Goal: Check status

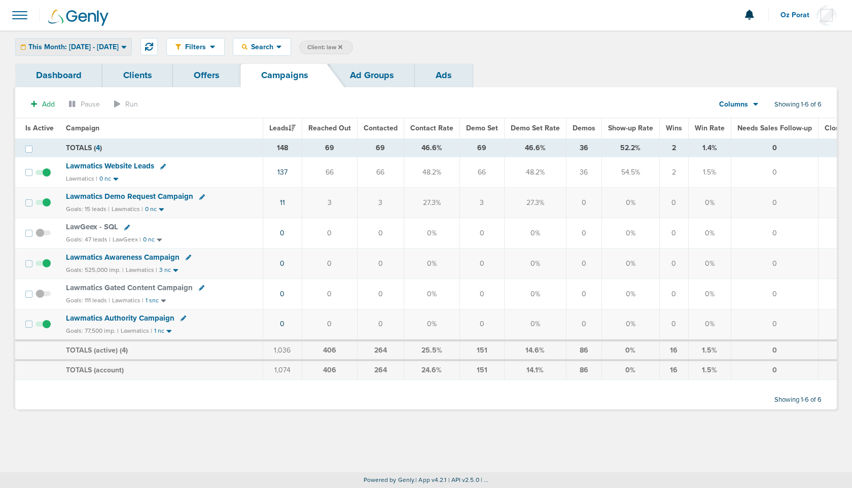
click at [115, 39] on div "This Month: [DATE] - [DATE]" at bounding box center [74, 47] width 116 height 17
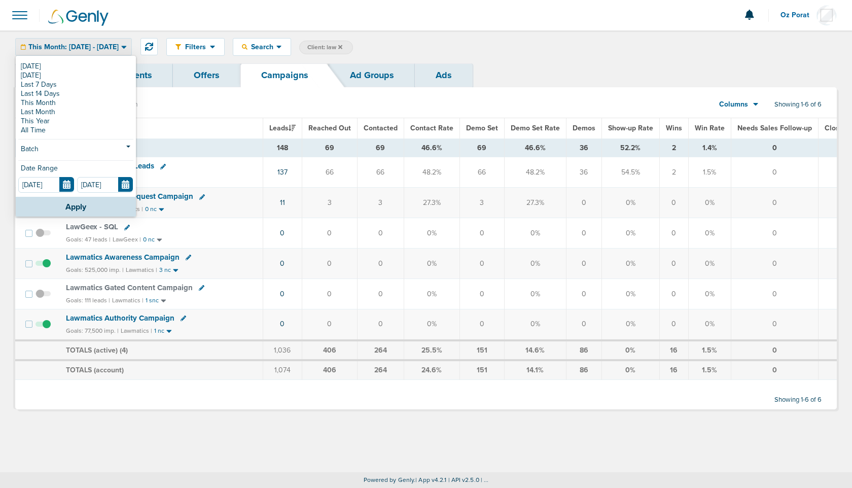
click at [342, 45] on span "Client: law" at bounding box center [324, 47] width 35 height 9
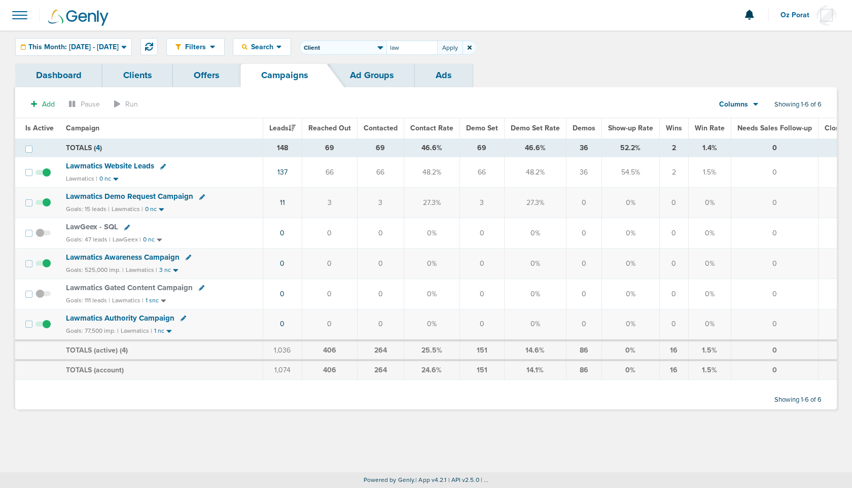
click at [369, 47] on select "Client Campaign Offers Landing Page Ad Group Network Campaign Ad Ad Status Netw…" at bounding box center [342, 48] width 87 height 14
select select "cmpName"
click at [434, 43] on input "law" at bounding box center [411, 48] width 51 height 14
type input "ctv"
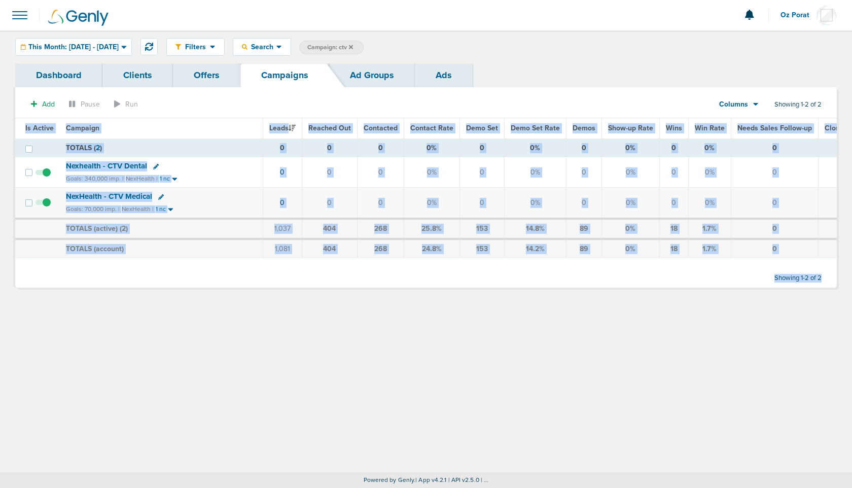
drag, startPoint x: 385, startPoint y: 262, endPoint x: 626, endPoint y: 264, distance: 240.9
click at [626, 264] on div "Add Pause Run Columns Media Stats Sales Performance Custom Showing 1-2 of 2 Is …" at bounding box center [425, 191] width 821 height 193
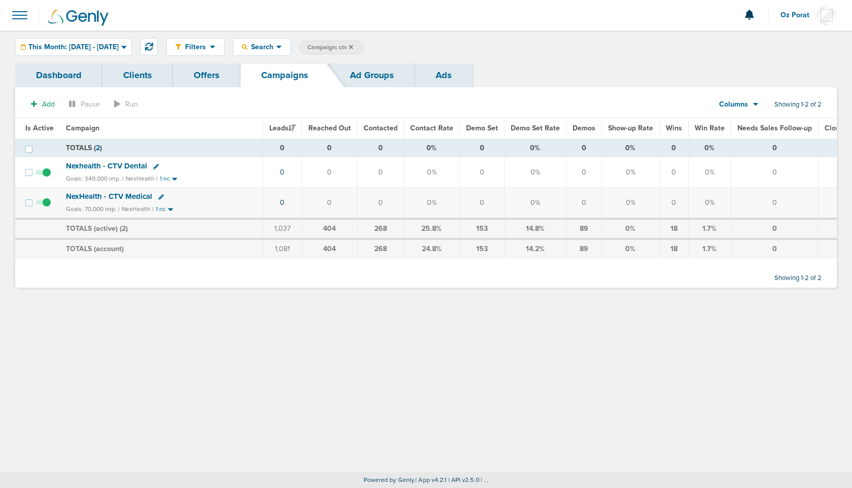
drag, startPoint x: 587, startPoint y: 294, endPoint x: 581, endPoint y: 292, distance: 6.8
click at [587, 294] on div "Dashboard Clients Offers Campaigns Ad Groups Ads Add Pause Run Columns Media St…" at bounding box center [426, 180] width 837 height 234
click at [746, 100] on span "Columns" at bounding box center [733, 104] width 29 height 10
click at [741, 116] on link "Media Stats" at bounding box center [761, 122] width 101 height 13
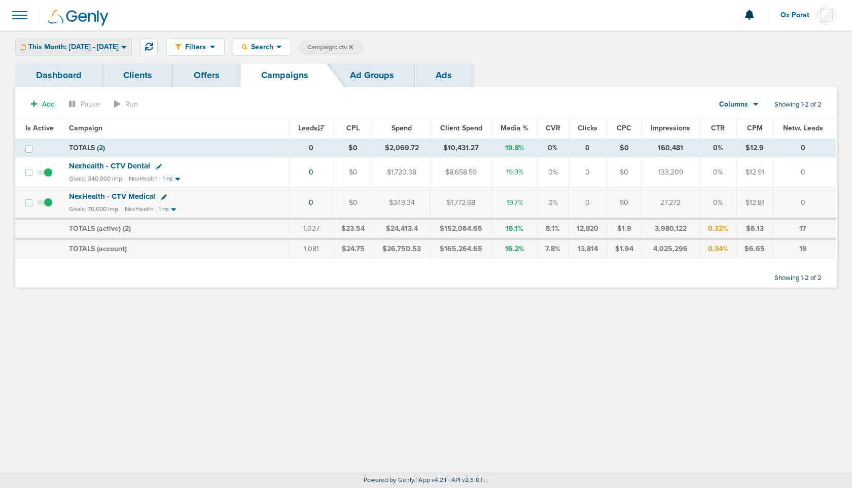
click at [98, 49] on span "This Month: [DATE] - [DATE]" at bounding box center [73, 47] width 90 height 7
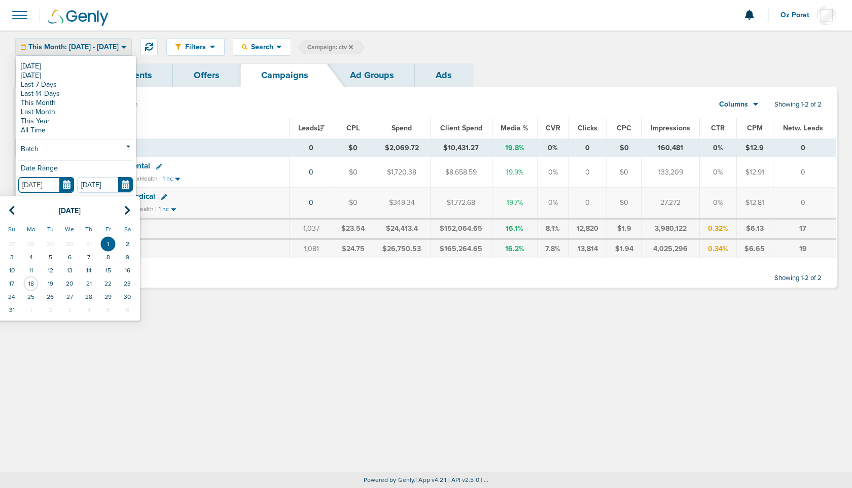
click at [66, 180] on input "[DATE]" at bounding box center [46, 185] width 56 height 16
click at [58, 78] on link "[DATE]" at bounding box center [75, 75] width 115 height 9
type input "[DATE]"
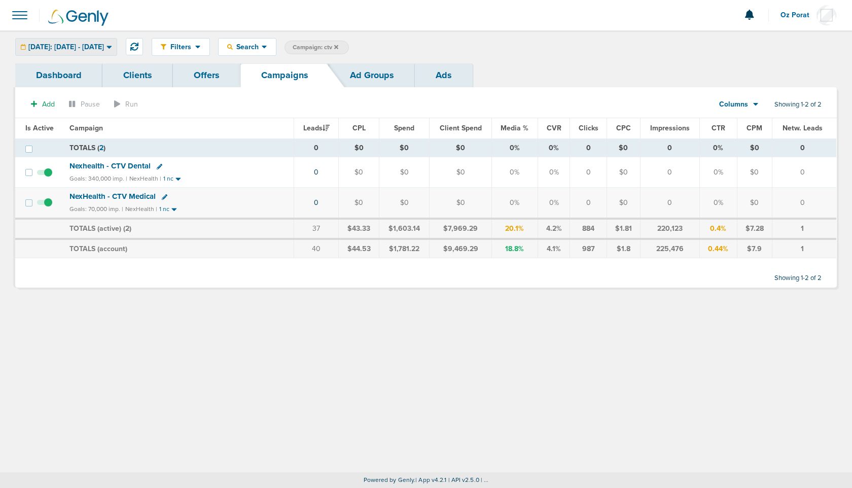
click at [104, 44] on span "[DATE]: [DATE] - [DATE]" at bounding box center [66, 47] width 76 height 7
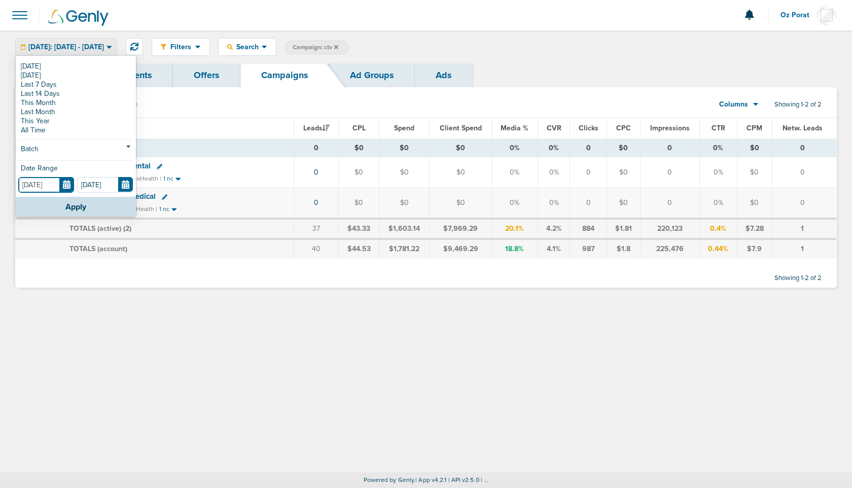
click at [67, 182] on input "[DATE]" at bounding box center [46, 185] width 56 height 16
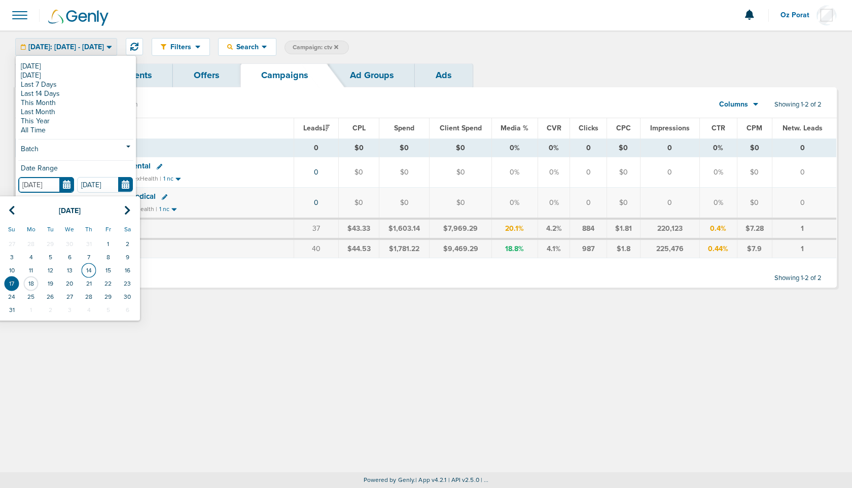
click at [89, 268] on td "14" at bounding box center [88, 270] width 19 height 13
type input "[DATE]"
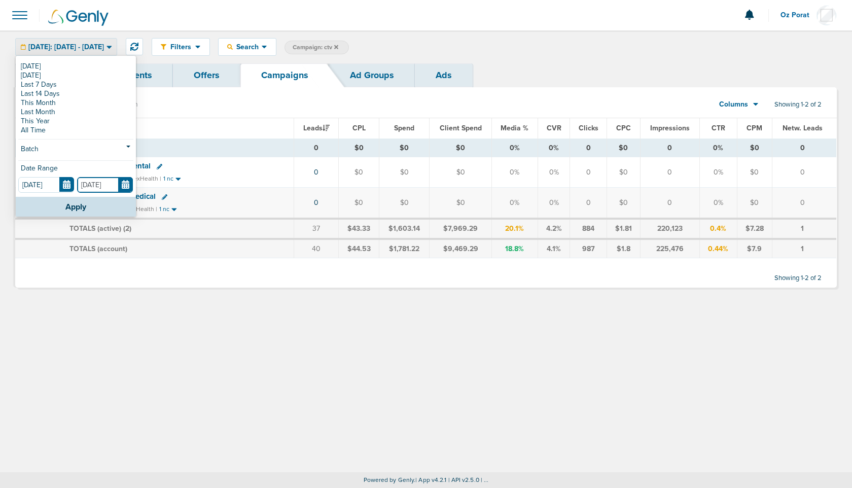
click at [125, 189] on input "[DATE]" at bounding box center [105, 185] width 56 height 16
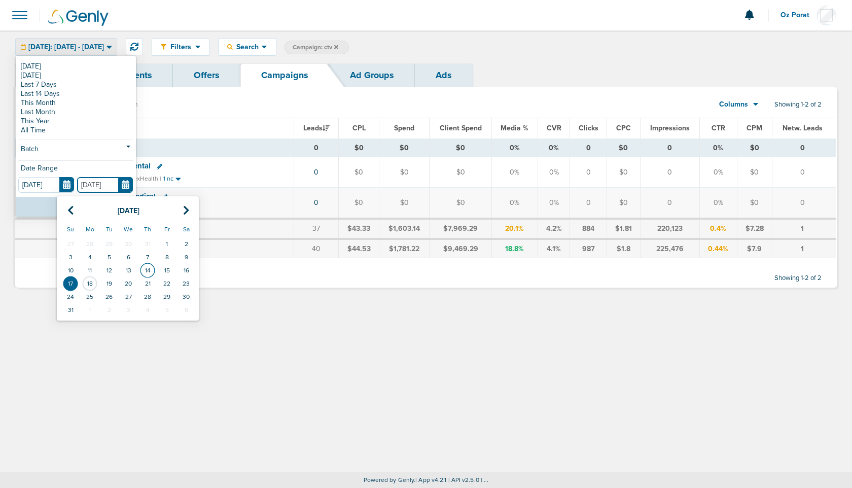
click at [147, 270] on td "14" at bounding box center [147, 270] width 19 height 13
type input "[DATE]"
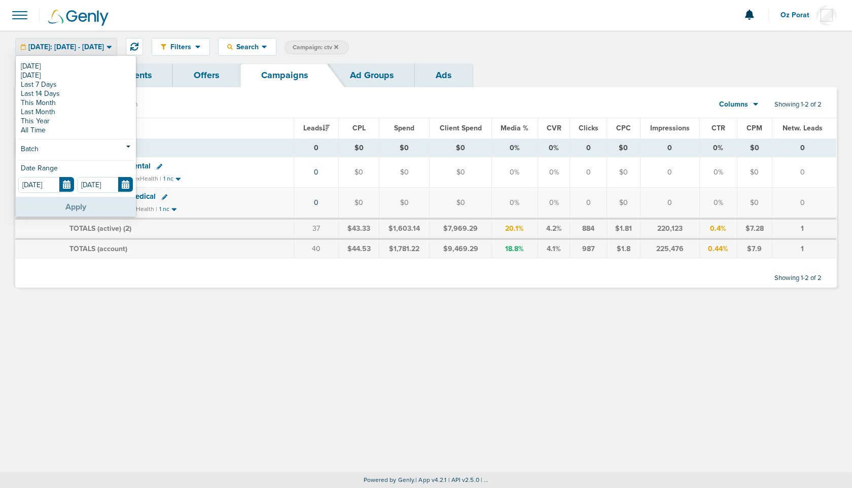
click at [84, 206] on button "Apply" at bounding box center [76, 207] width 120 height 20
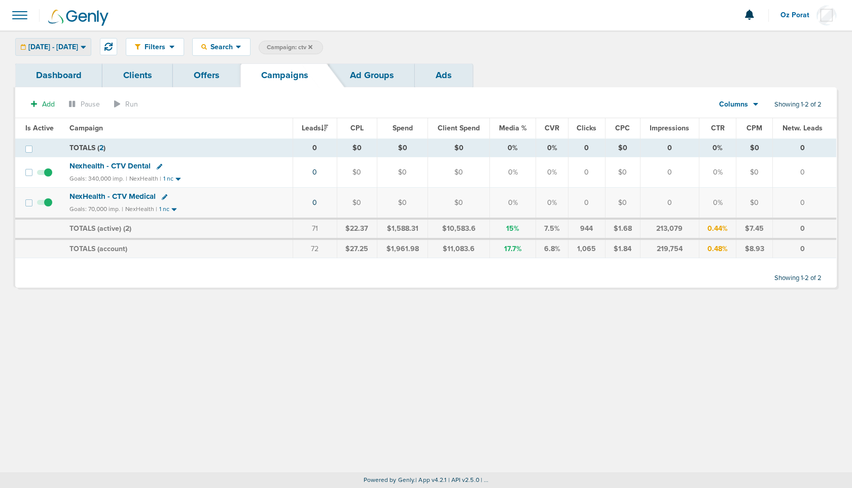
click at [75, 48] on span "[DATE] - [DATE]" at bounding box center [53, 47] width 50 height 7
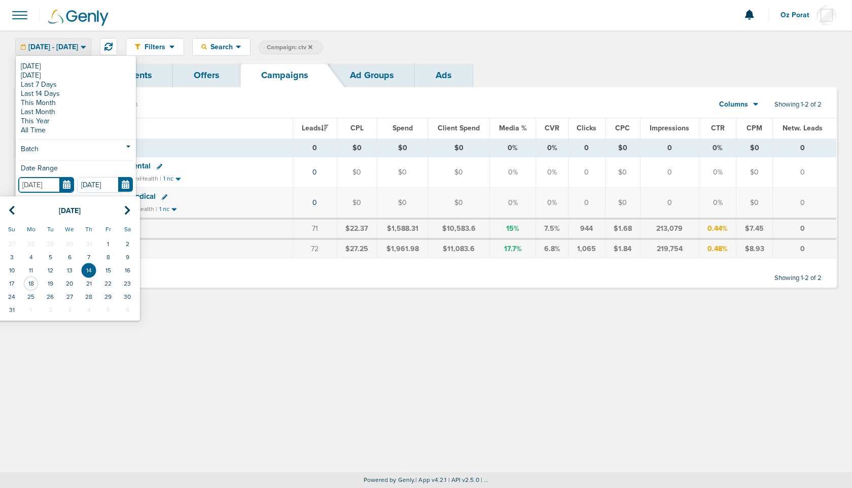
click at [65, 182] on input "[DATE]" at bounding box center [46, 185] width 56 height 16
click at [71, 265] on td "13" at bounding box center [69, 270] width 19 height 13
type input "[DATE]"
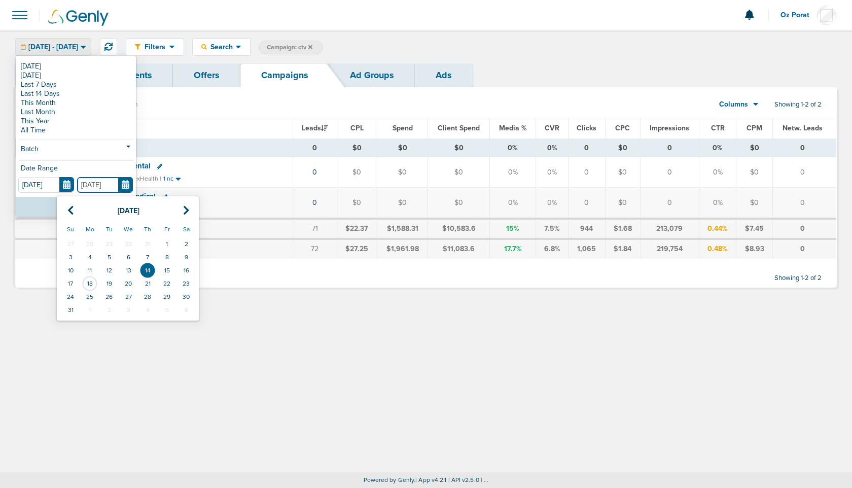
click at [121, 184] on input "[DATE]" at bounding box center [105, 185] width 56 height 16
click at [126, 271] on td "13" at bounding box center [128, 270] width 19 height 13
type input "[DATE]"
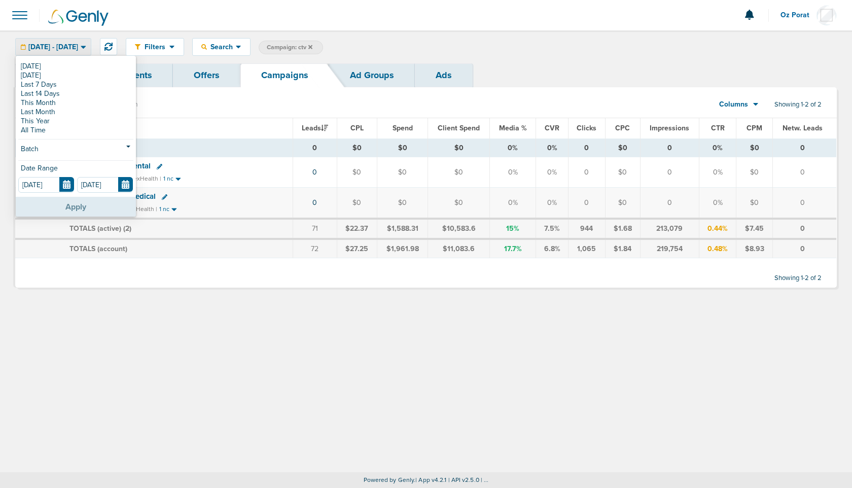
click at [74, 210] on button "Apply" at bounding box center [76, 207] width 120 height 20
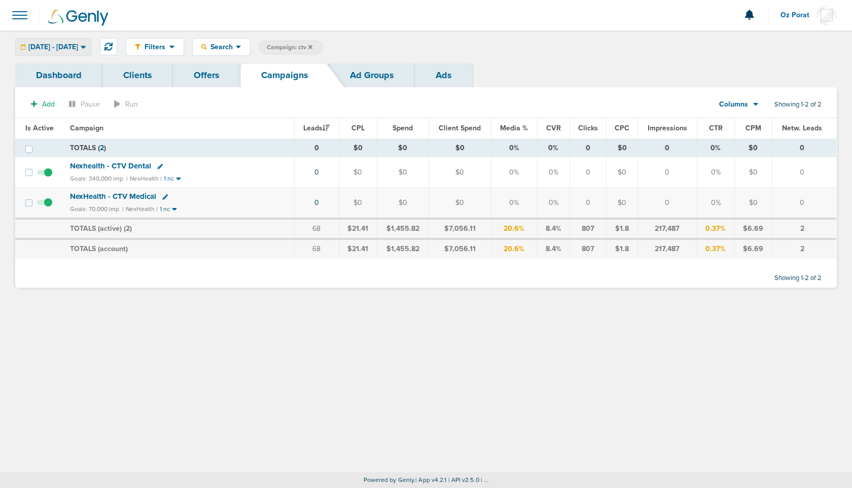
click at [91, 52] on div "[DATE] - [DATE]" at bounding box center [53, 47] width 75 height 17
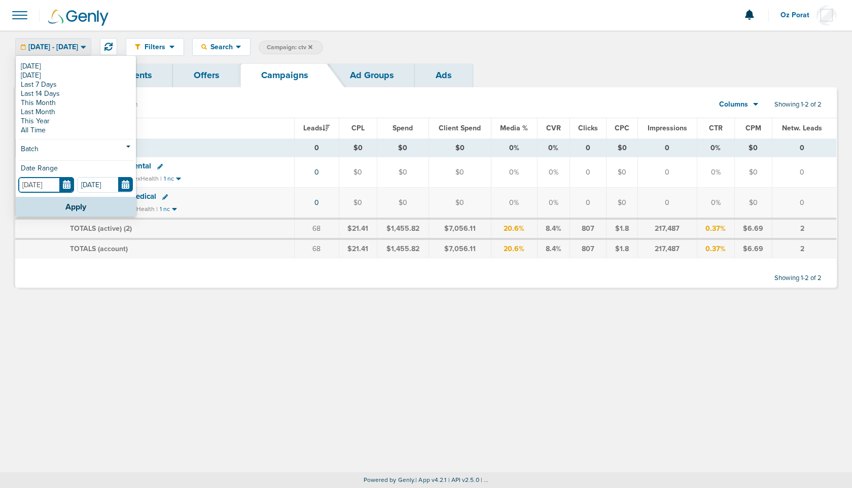
click at [69, 183] on input "[DATE]" at bounding box center [46, 185] width 56 height 16
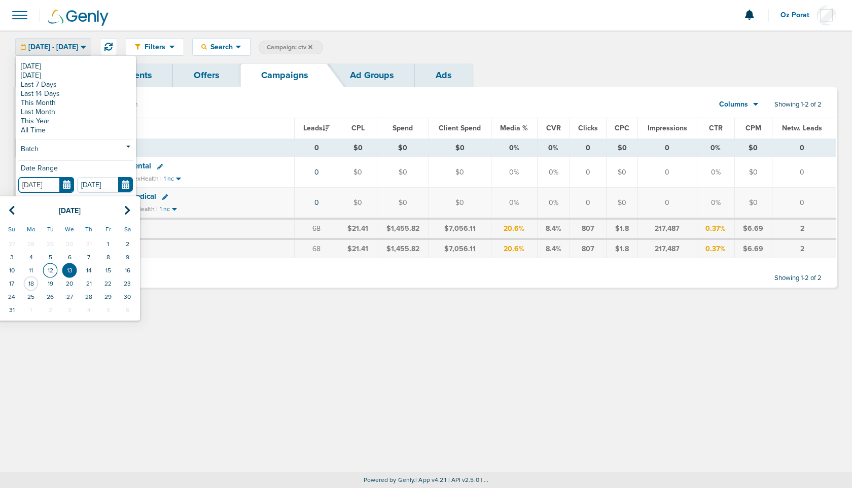
click at [53, 265] on td "12" at bounding box center [50, 270] width 19 height 13
type input "[DATE]"
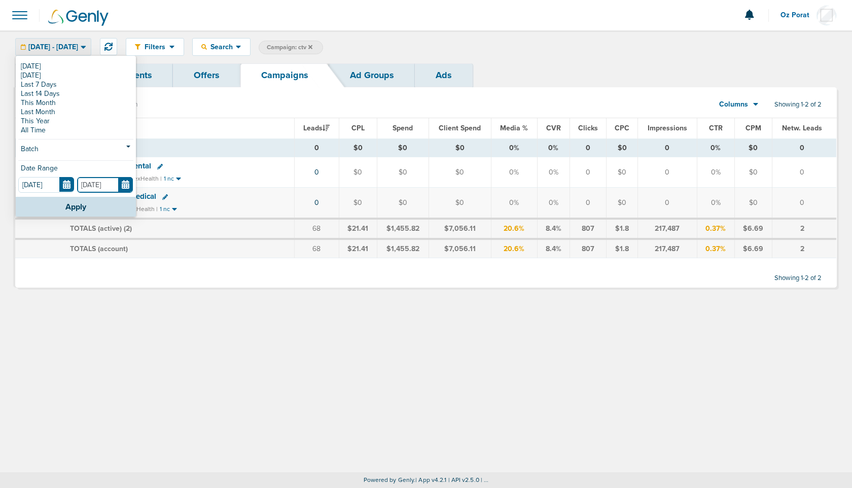
click at [125, 185] on input "[DATE]" at bounding box center [105, 185] width 56 height 16
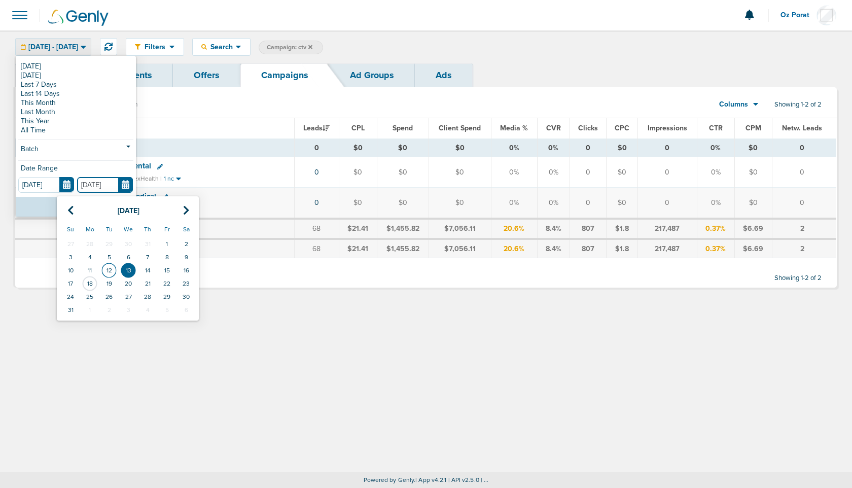
click at [109, 272] on td "12" at bounding box center [108, 270] width 19 height 13
type input "[DATE]"
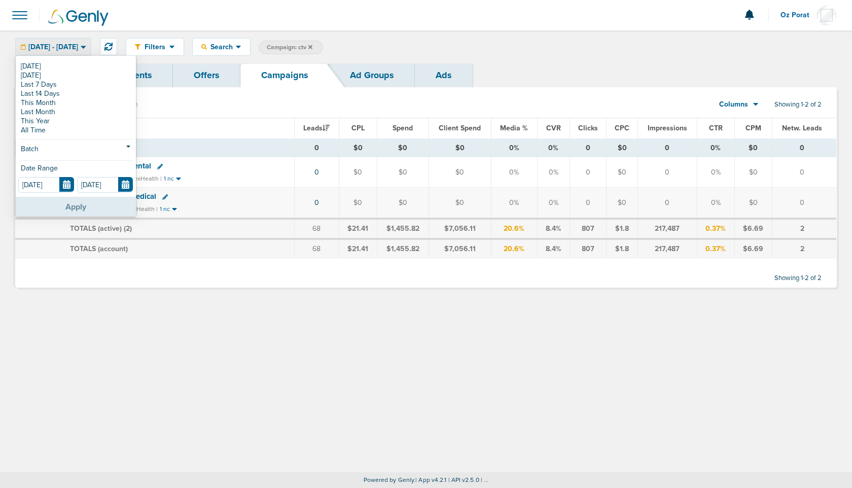
click at [83, 202] on button "Apply" at bounding box center [76, 207] width 120 height 20
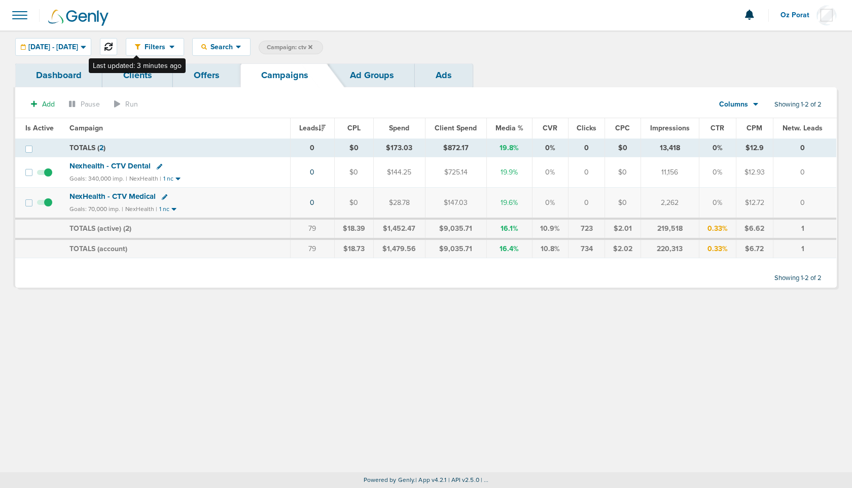
click at [113, 48] on icon at bounding box center [108, 47] width 8 height 8
click at [78, 49] on span "[DATE] - [DATE]" at bounding box center [53, 47] width 50 height 7
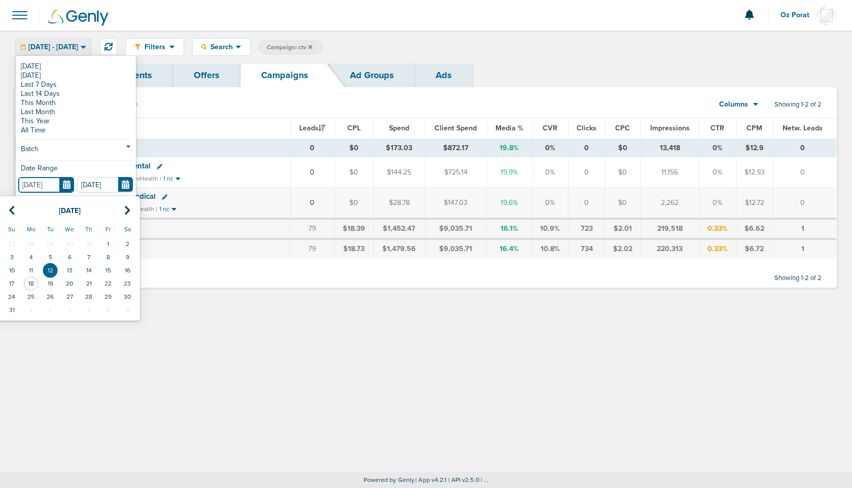
click at [64, 185] on input "[DATE]" at bounding box center [46, 185] width 56 height 16
click at [67, 269] on td "13" at bounding box center [69, 270] width 19 height 13
type input "[DATE]"
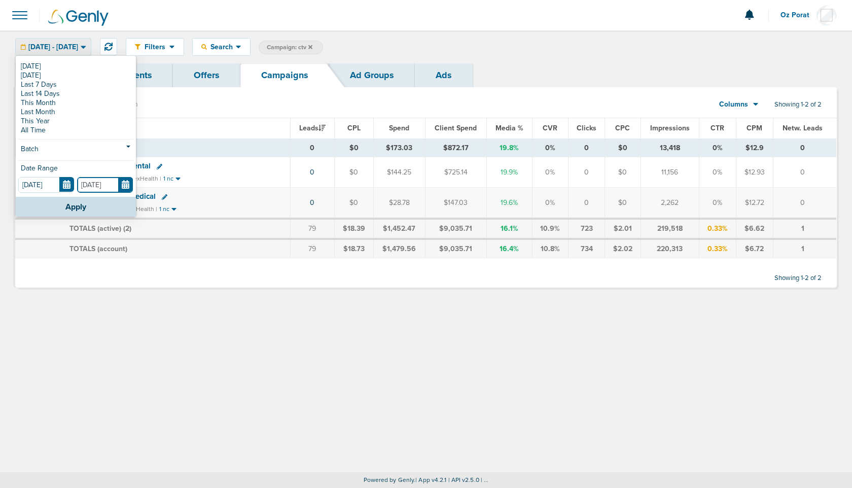
click at [126, 187] on input "[DATE]" at bounding box center [105, 185] width 56 height 16
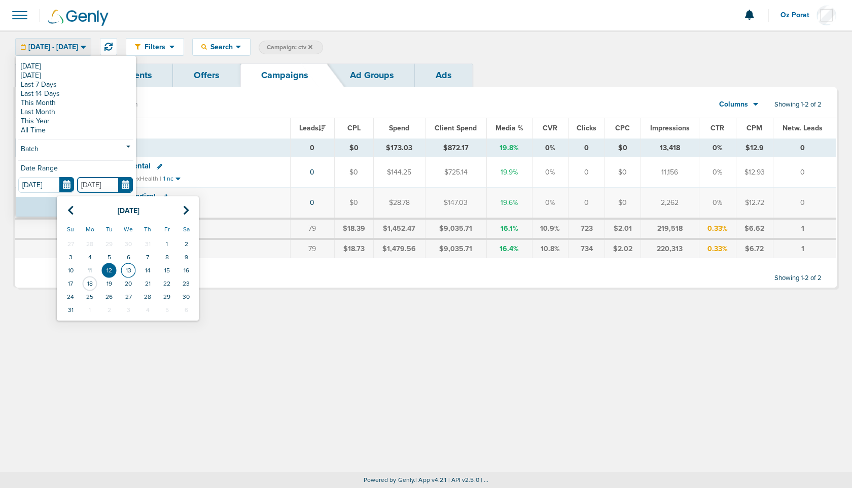
click at [126, 267] on td "13" at bounding box center [128, 270] width 19 height 13
type input "[DATE]"
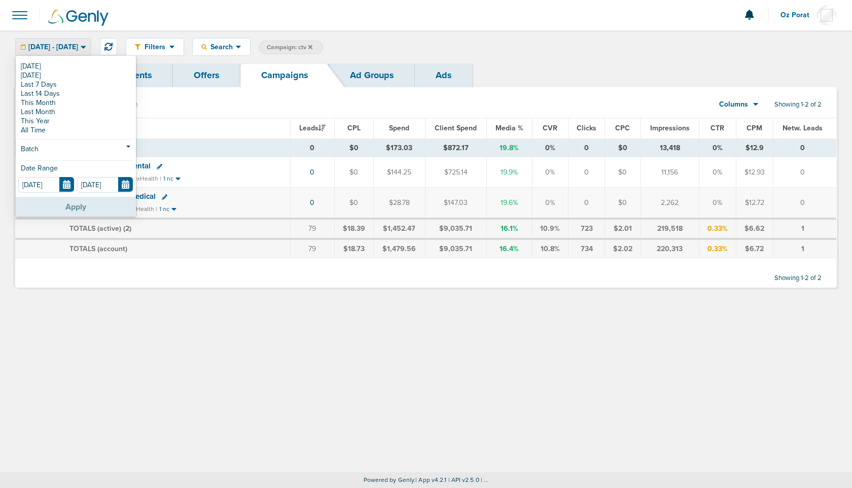
click at [90, 206] on button "Apply" at bounding box center [76, 207] width 120 height 20
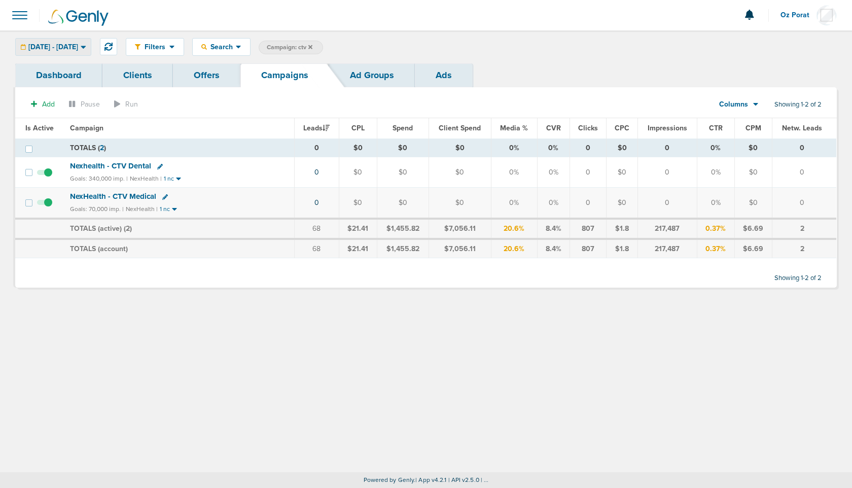
click at [83, 51] on div "[DATE] - [DATE]" at bounding box center [53, 47] width 75 height 17
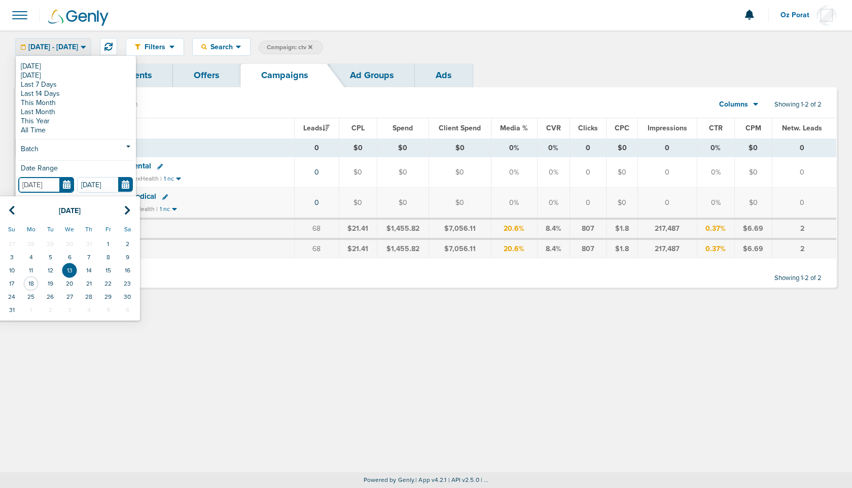
click at [66, 188] on input "[DATE]" at bounding box center [46, 185] width 56 height 16
click at [53, 266] on td "12" at bounding box center [50, 270] width 19 height 13
type input "[DATE]"
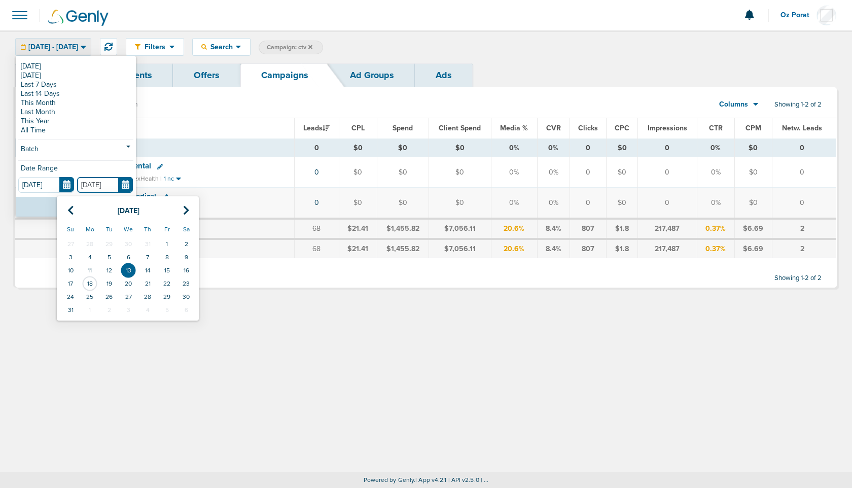
click at [131, 179] on input "[DATE]" at bounding box center [105, 185] width 56 height 16
click at [112, 267] on td "12" at bounding box center [108, 270] width 19 height 13
type input "[DATE]"
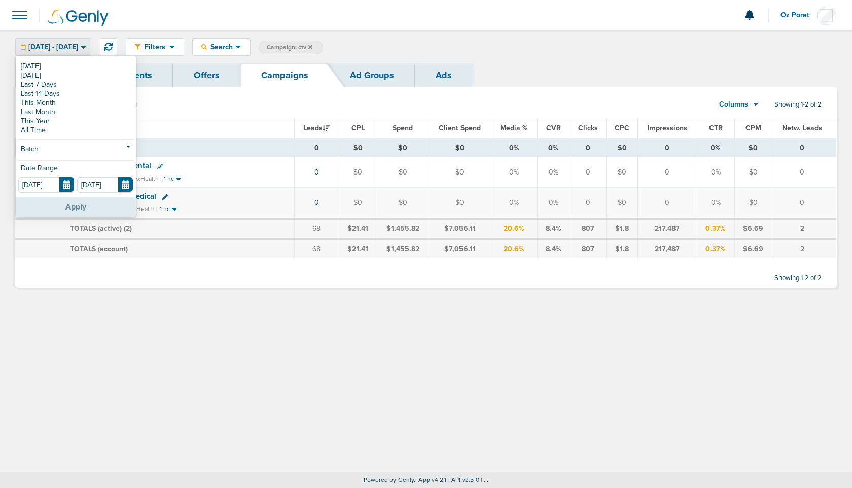
click at [95, 197] on button "Apply" at bounding box center [76, 207] width 120 height 20
